Goal: Task Accomplishment & Management: Complete application form

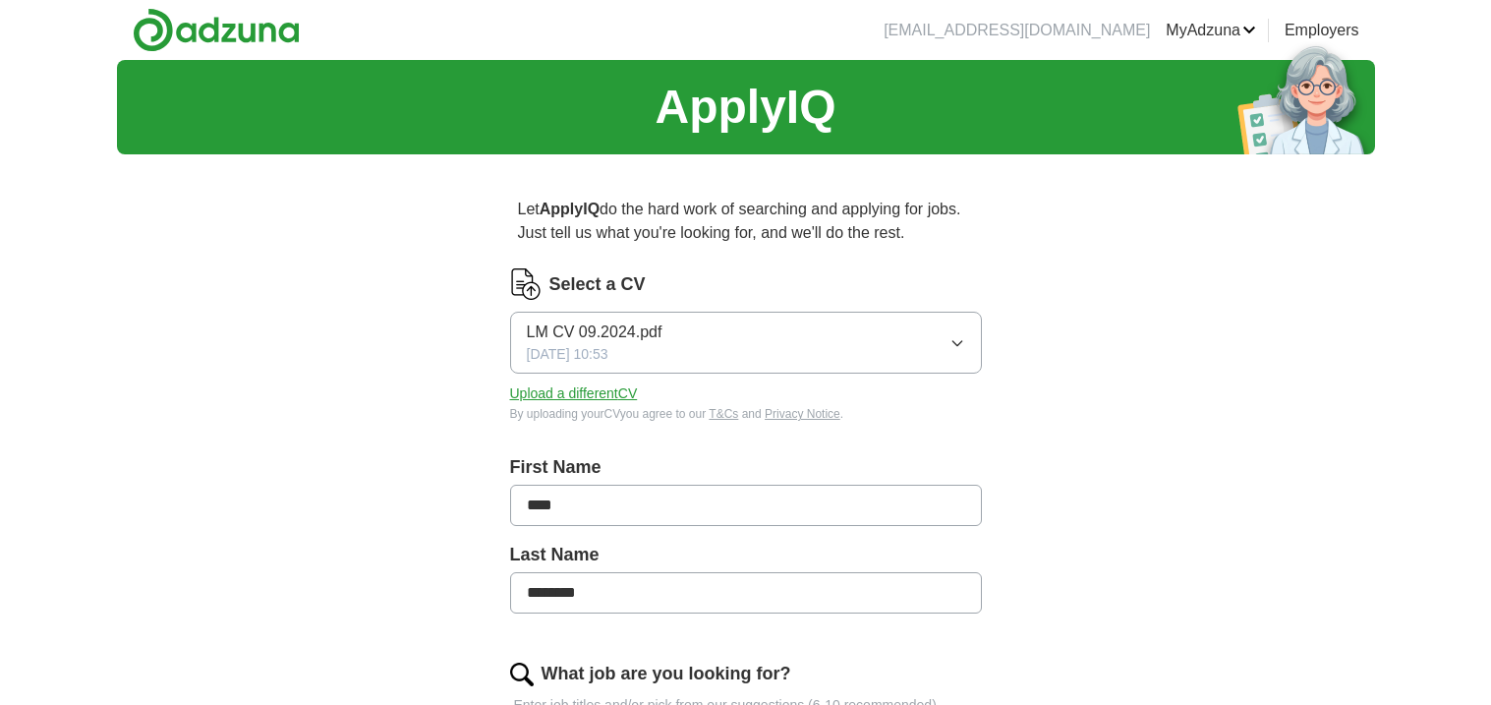
click at [573, 390] on button "Upload a different CV" at bounding box center [574, 393] width 128 height 21
click at [580, 393] on button "Upload a different CV" at bounding box center [574, 393] width 128 height 21
click at [590, 399] on button "Upload a different CV" at bounding box center [574, 393] width 128 height 21
click at [585, 391] on button "Upload a different CV" at bounding box center [574, 393] width 128 height 21
click at [601, 387] on button "Upload a different CV" at bounding box center [574, 393] width 128 height 21
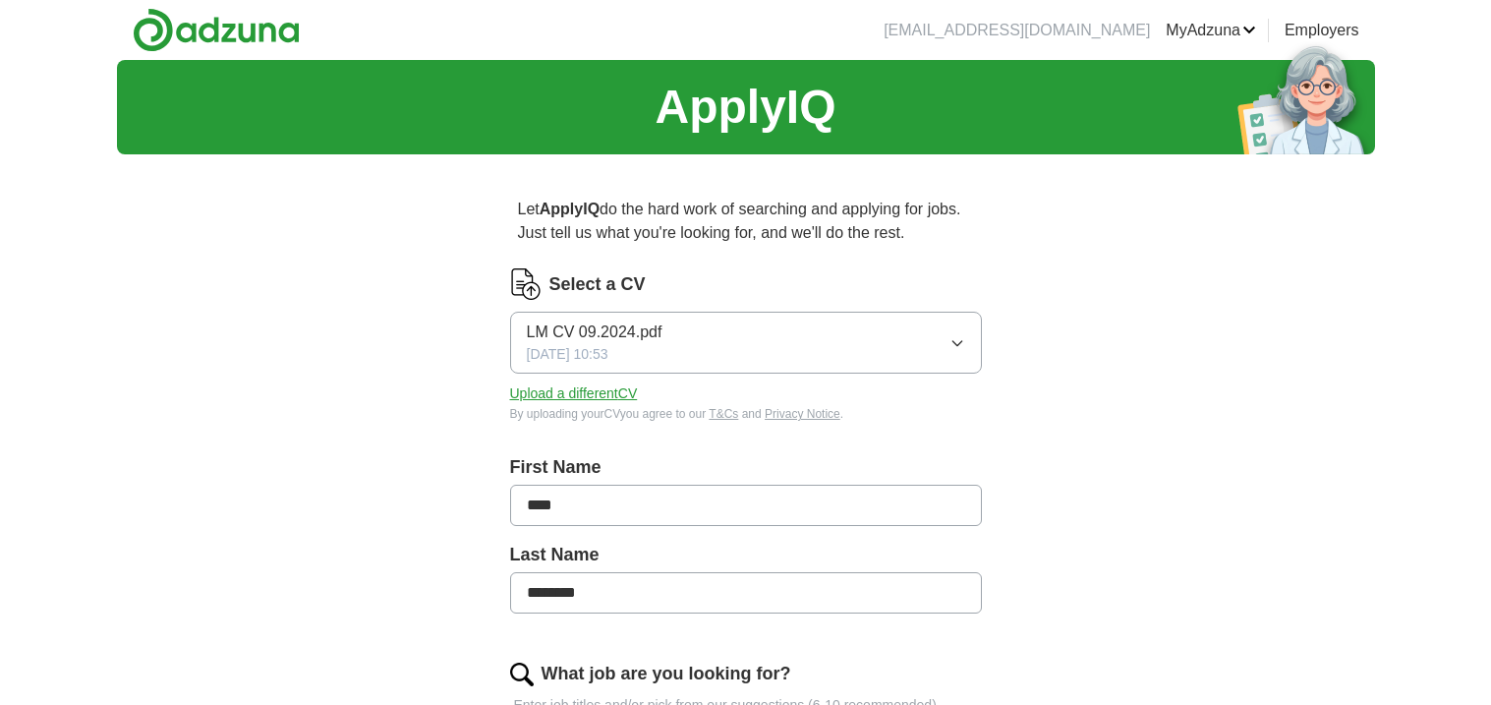
click at [586, 397] on button "Upload a different CV" at bounding box center [574, 393] width 128 height 21
click at [574, 390] on button "Upload a different CV" at bounding box center [574, 393] width 128 height 21
click at [618, 391] on button "Upload a different CV" at bounding box center [574, 393] width 128 height 21
click at [588, 392] on button "Upload a different CV" at bounding box center [574, 393] width 128 height 21
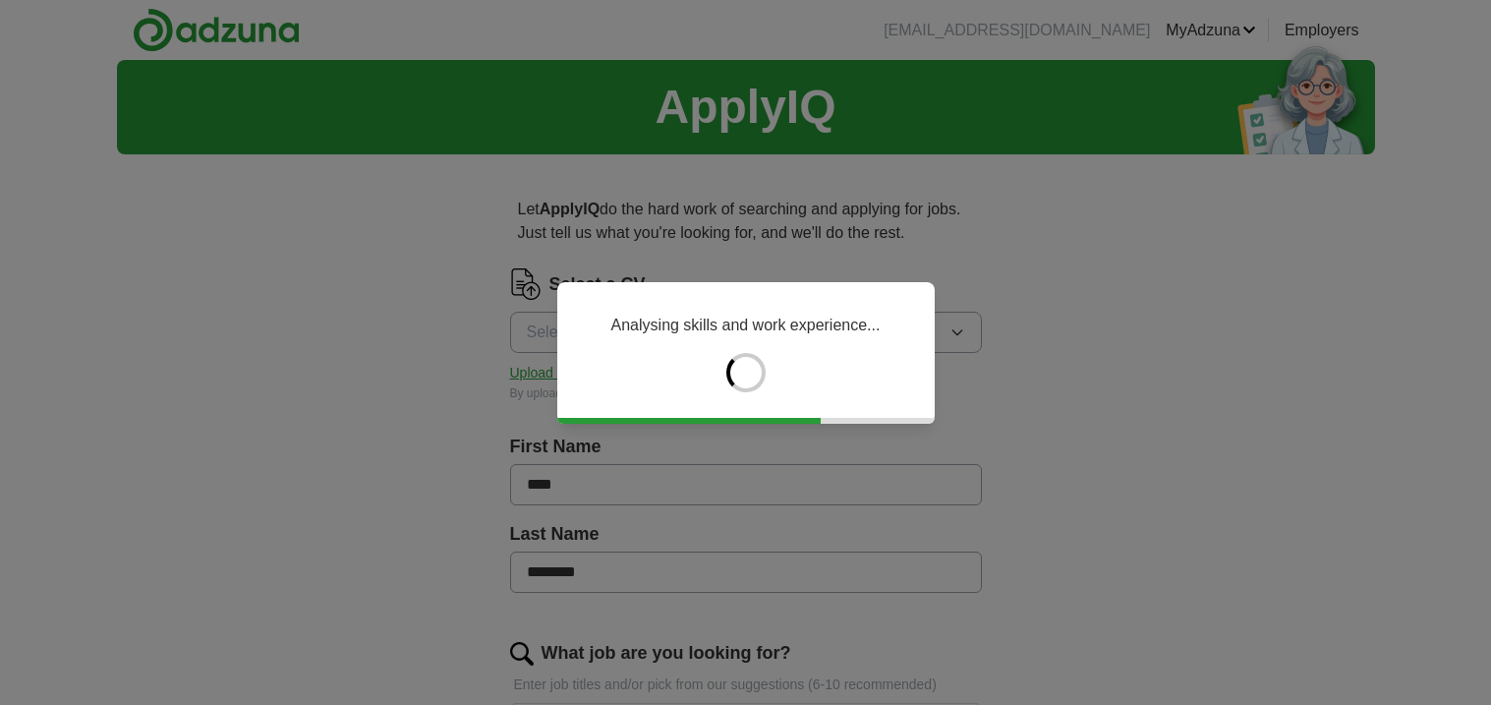
click at [984, 325] on div "Analysing skills and work experience..." at bounding box center [745, 352] width 1491 height 705
click at [949, 346] on div "Analysing skills and work experience..." at bounding box center [745, 352] width 1491 height 705
click at [962, 329] on div "Analysing skills and work experience..." at bounding box center [745, 352] width 1491 height 705
click at [1156, 378] on div "Analysing skills and work experience..." at bounding box center [745, 352] width 1491 height 705
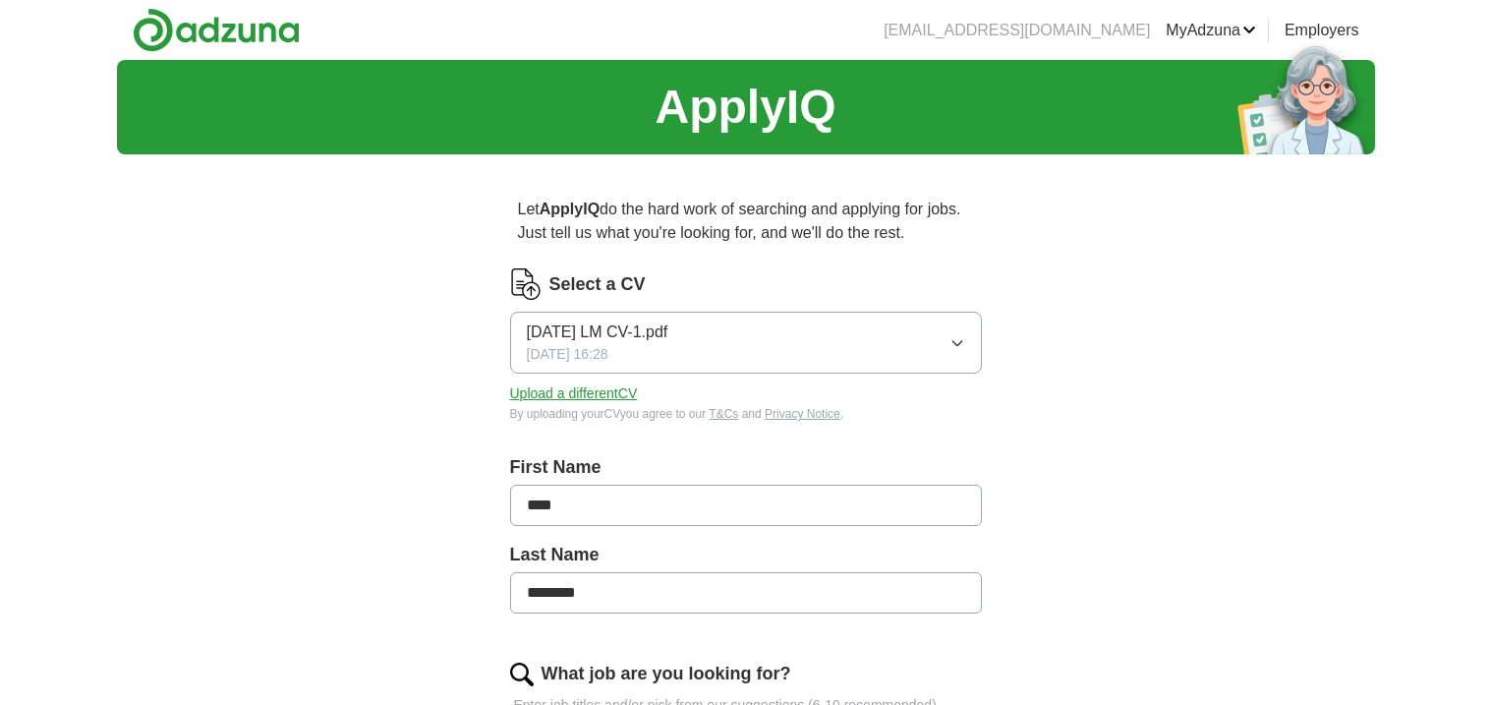
click at [962, 344] on icon "button" at bounding box center [958, 343] width 16 height 16
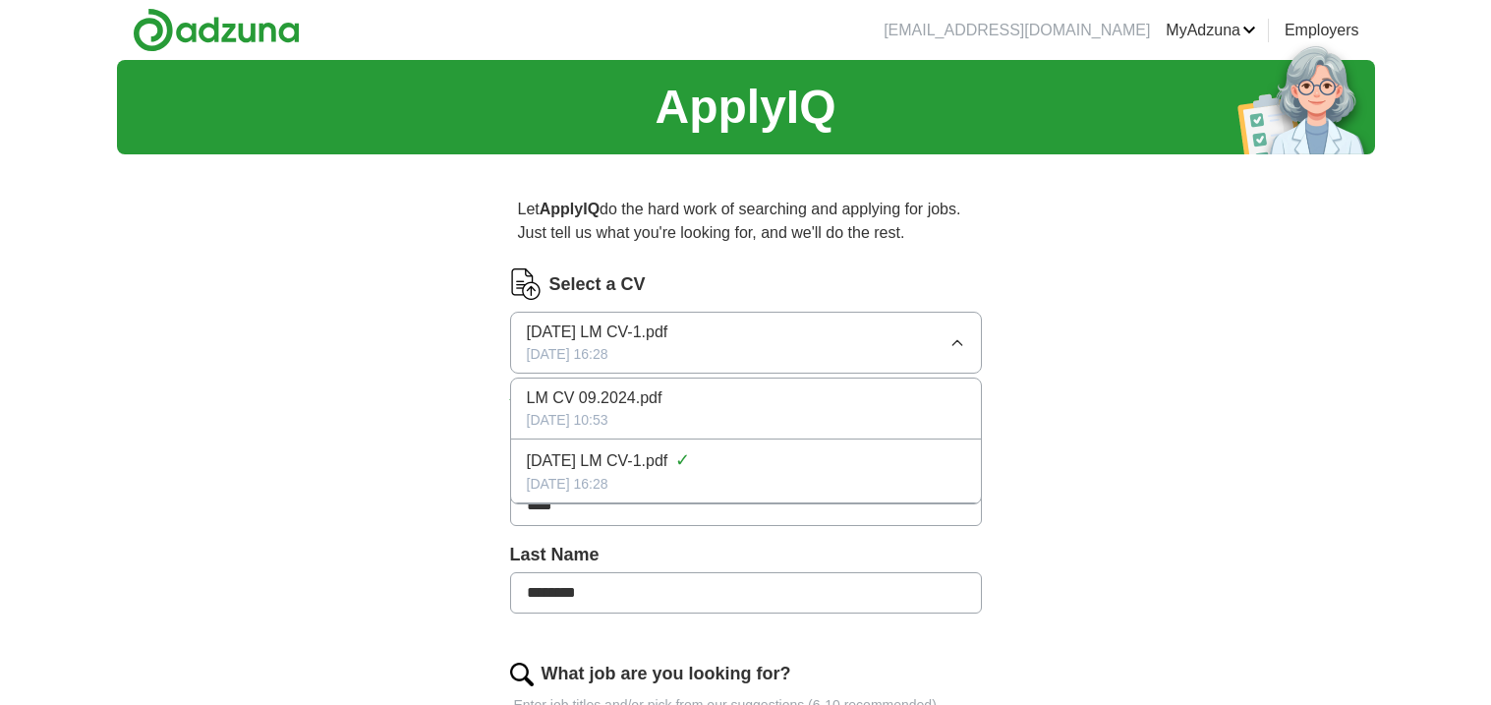
click at [703, 461] on div "[DATE] LM CV-1.pdf ✓" at bounding box center [746, 460] width 438 height 27
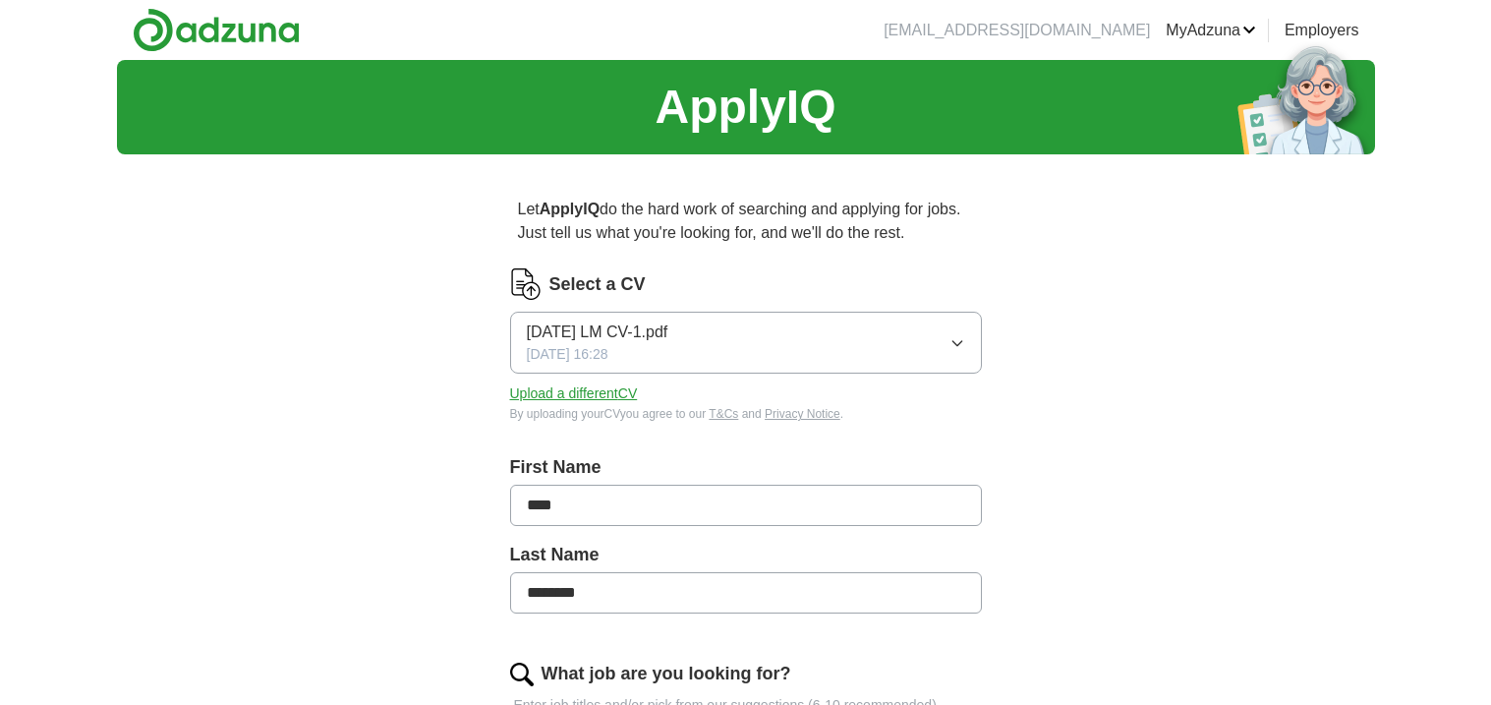
click at [600, 394] on button "Upload a different CV" at bounding box center [574, 393] width 128 height 21
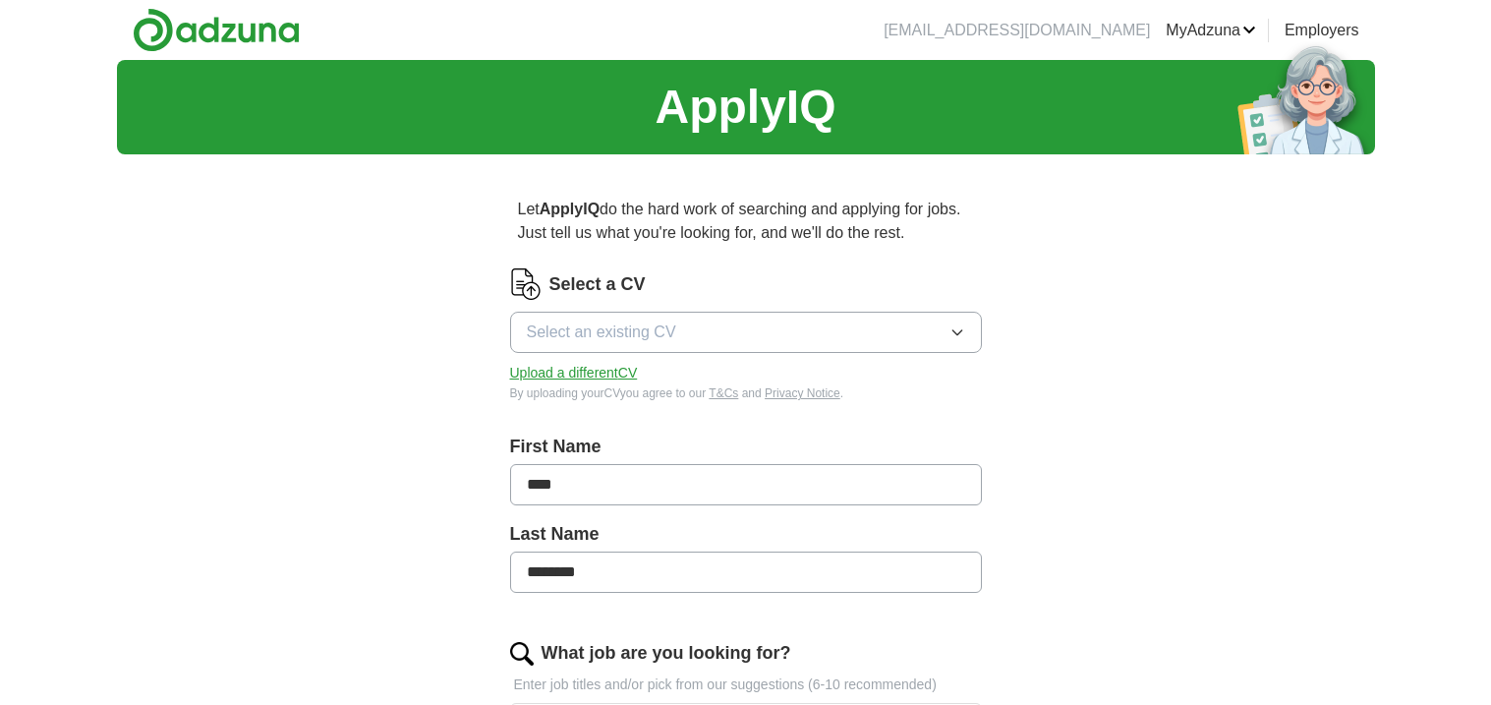
click at [572, 371] on button "Upload a different CV" at bounding box center [574, 373] width 128 height 21
click at [528, 372] on button "Upload a different CV" at bounding box center [574, 373] width 128 height 21
click at [600, 284] on label "Select a CV" at bounding box center [598, 284] width 96 height 27
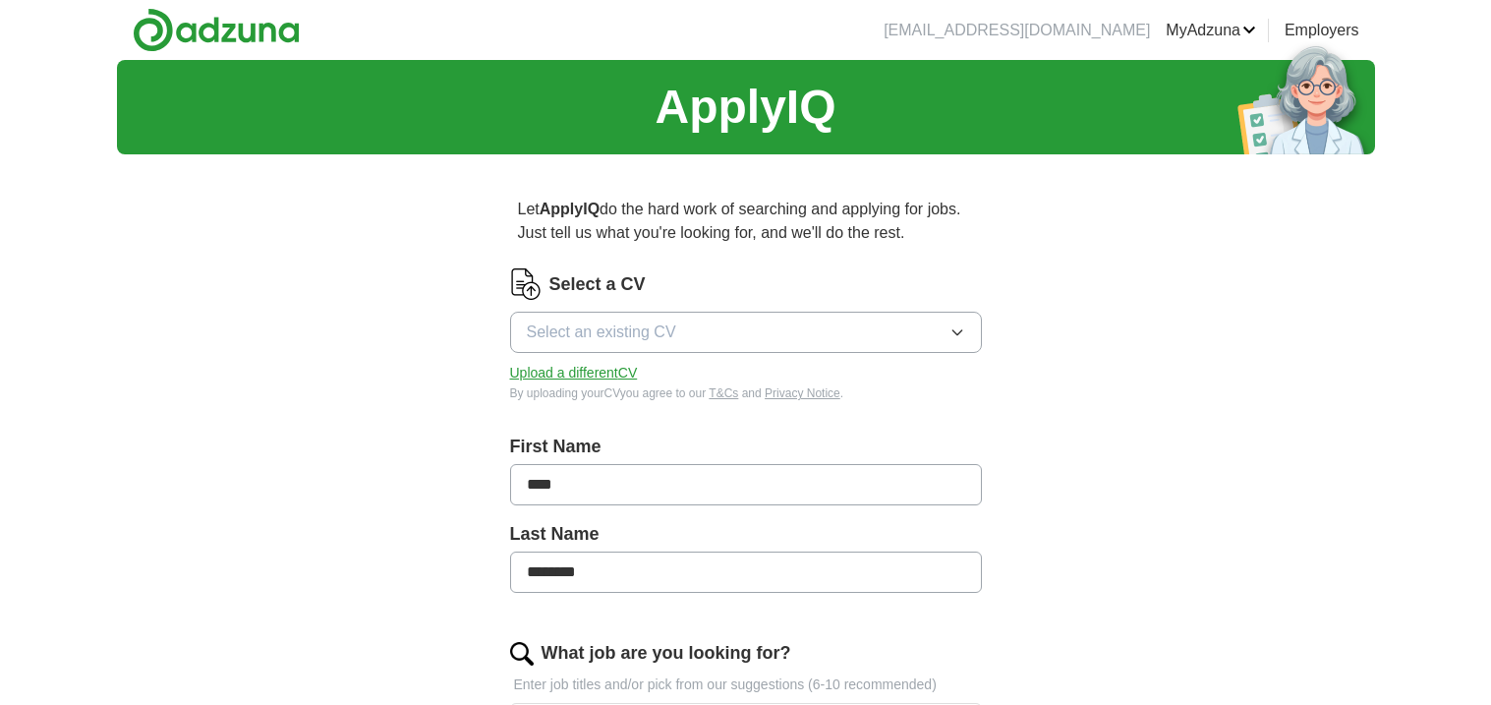
click at [957, 334] on icon "button" at bounding box center [957, 332] width 9 height 5
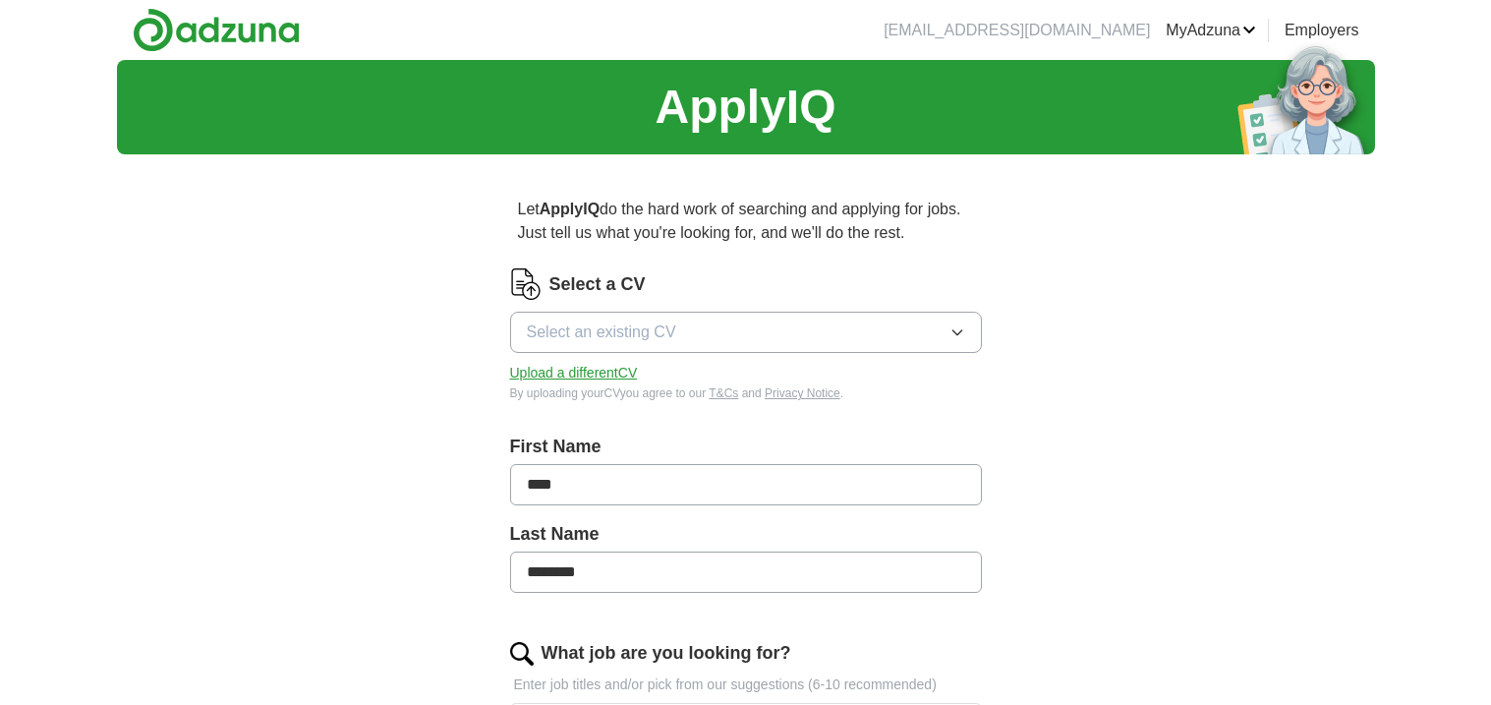
click at [553, 365] on button "Upload a different CV" at bounding box center [574, 373] width 128 height 21
